Goal: Obtain resource: Obtain resource

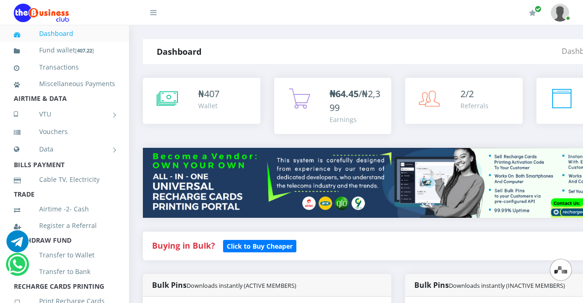
click at [281, 152] on link at bounding box center [398, 183] width 511 height 70
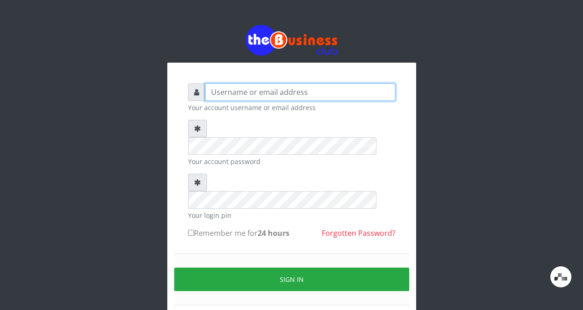
click at [331, 92] on input "text" at bounding box center [300, 92] width 190 height 18
type input "Teaforteconcept"
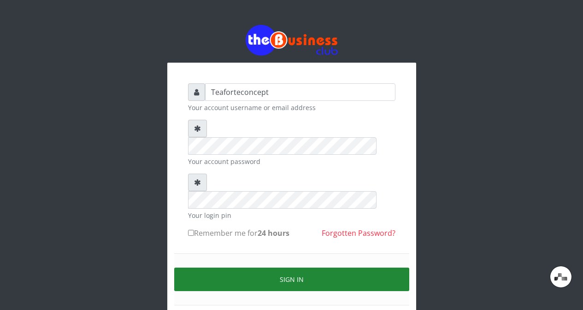
click at [322, 268] on button "Sign in" at bounding box center [291, 280] width 235 height 24
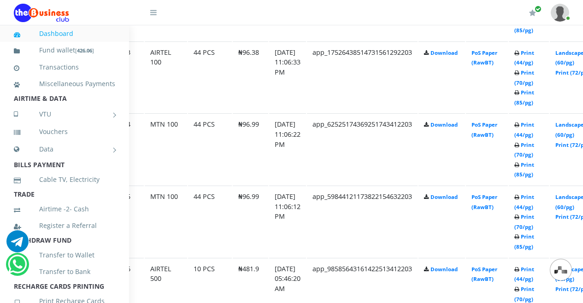
scroll to position [640, 39]
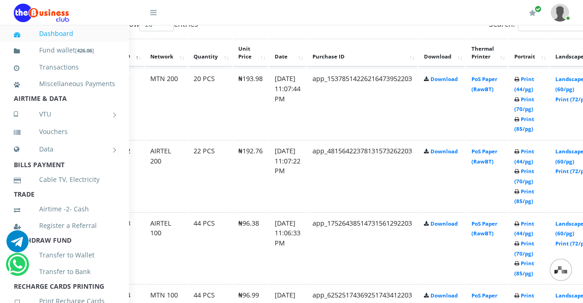
scroll to position [563, 39]
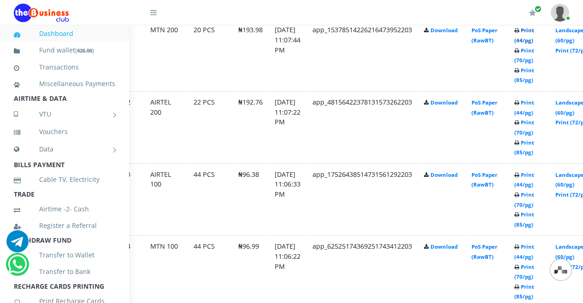
click at [534, 39] on link "Print (44/pg)" at bounding box center [524, 35] width 20 height 17
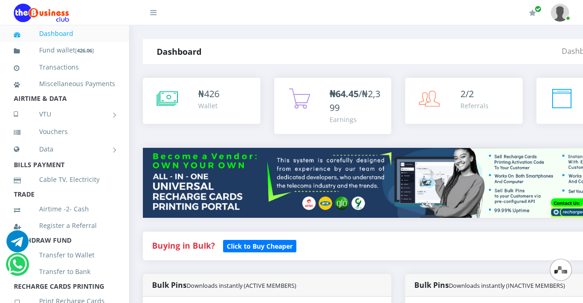
scroll to position [563, 39]
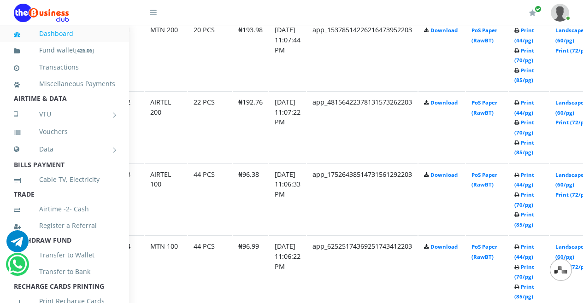
click at [526, 109] on td "Print (44/pg) Print (70/pg) Print (85/pg)" at bounding box center [529, 126] width 40 height 71
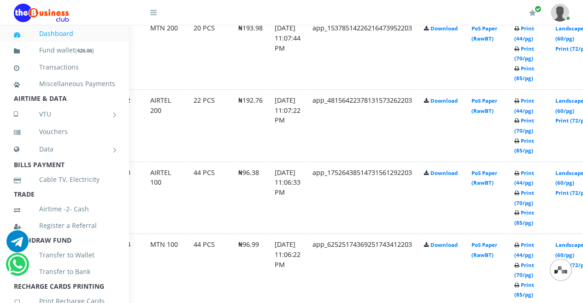
scroll to position [0, 0]
click at [548, 108] on td "Print (44/pg) Print (70/pg) Print (85/pg)" at bounding box center [529, 124] width 40 height 71
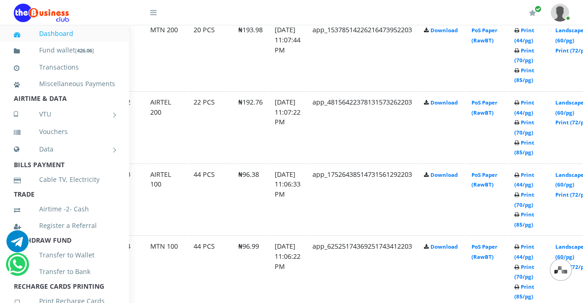
click at [544, 110] on td "Print (44/pg) Print (70/pg) Print (85/pg)" at bounding box center [529, 126] width 40 height 71
click at [534, 112] on link "Print (44/pg)" at bounding box center [524, 107] width 20 height 17
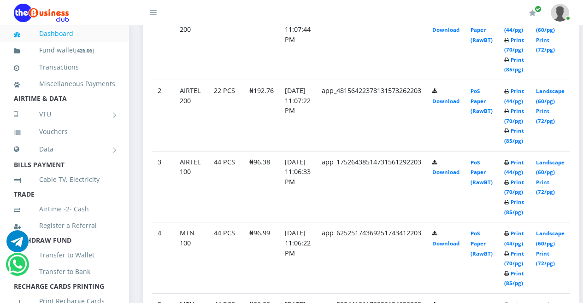
scroll to position [559, 0]
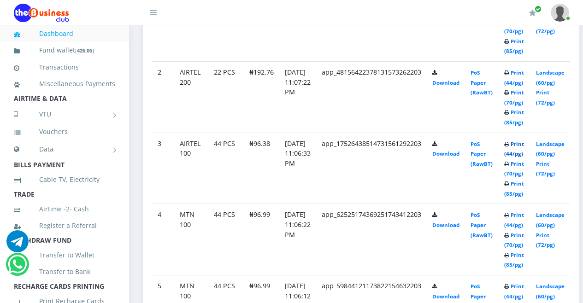
click at [524, 148] on link "Print (44/pg)" at bounding box center [514, 149] width 20 height 17
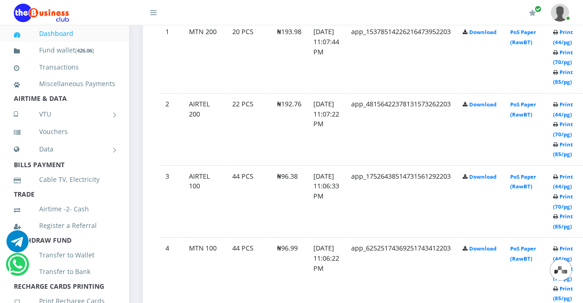
click at [576, 165] on td "Print (44/pg) Print (70/pg) Print (85/pg)" at bounding box center [568, 128] width 40 height 71
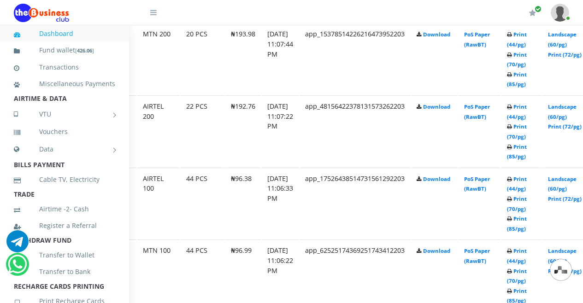
scroll to position [559, 45]
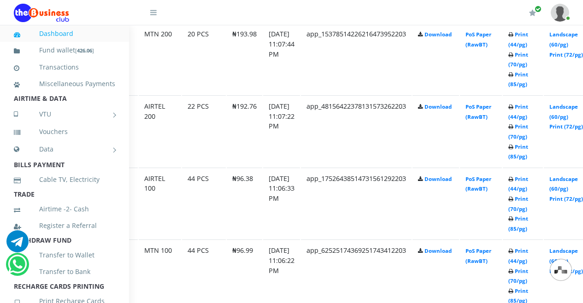
click at [530, 167] on td "Print (44/pg) Print (70/pg) Print (85/pg)" at bounding box center [523, 130] width 40 height 71
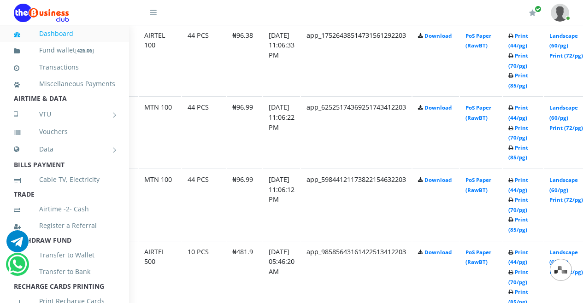
scroll to position [720, 45]
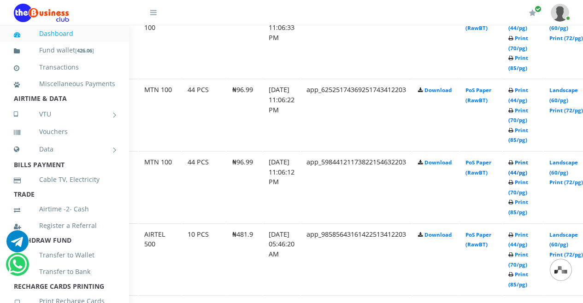
click at [528, 164] on link "Print (44/pg)" at bounding box center [518, 167] width 20 height 17
click at [528, 101] on link "Print (44/pg)" at bounding box center [518, 95] width 20 height 17
